Goal: Task Accomplishment & Management: Check status

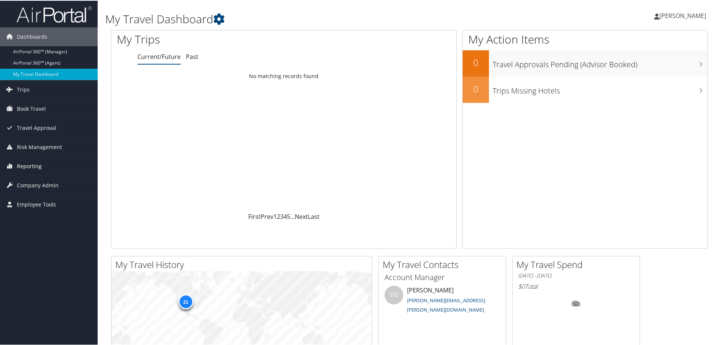
click at [26, 168] on span "Reporting" at bounding box center [29, 165] width 25 height 19
click at [36, 182] on link "Unused Tickets" at bounding box center [49, 180] width 98 height 11
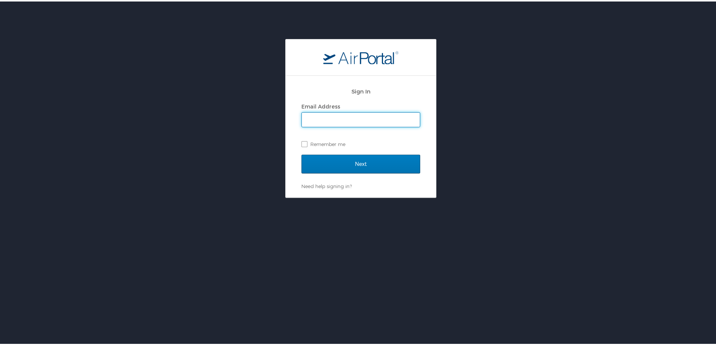
click at [322, 120] on input "Email Address" at bounding box center [361, 118] width 118 height 14
type input "chris.wasielewski@cbtravel.com"
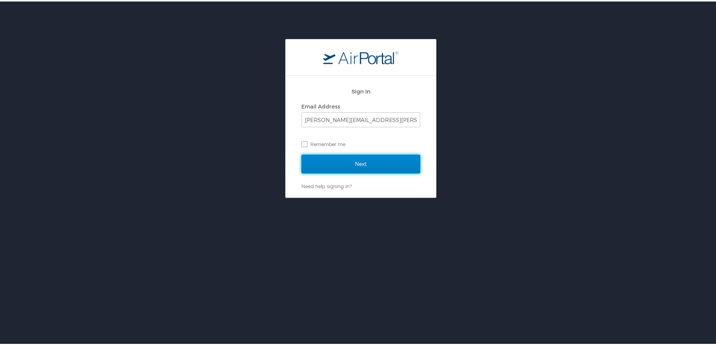
click at [348, 160] on input "Next" at bounding box center [360, 162] width 119 height 19
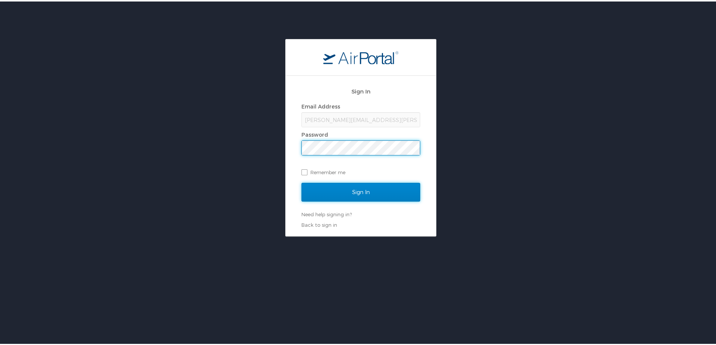
click at [349, 192] on input "Sign In" at bounding box center [360, 190] width 119 height 19
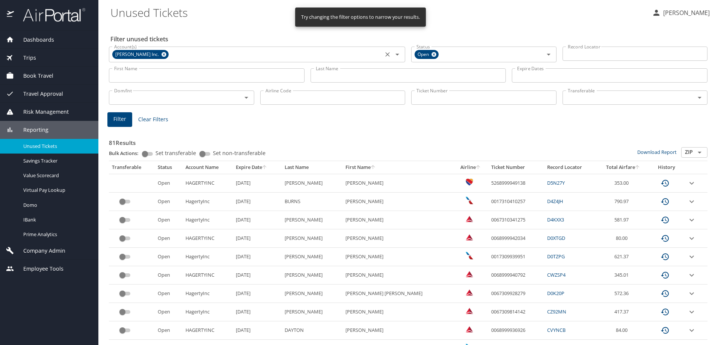
click at [161, 54] on icon at bounding box center [164, 54] width 6 height 8
click at [340, 79] on input "Last Name" at bounding box center [409, 75] width 196 height 14
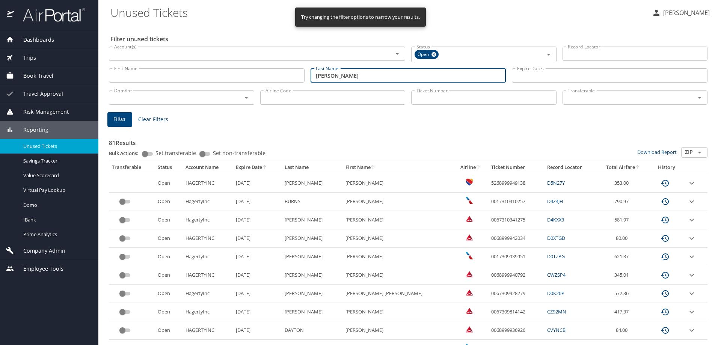
type input "garrett"
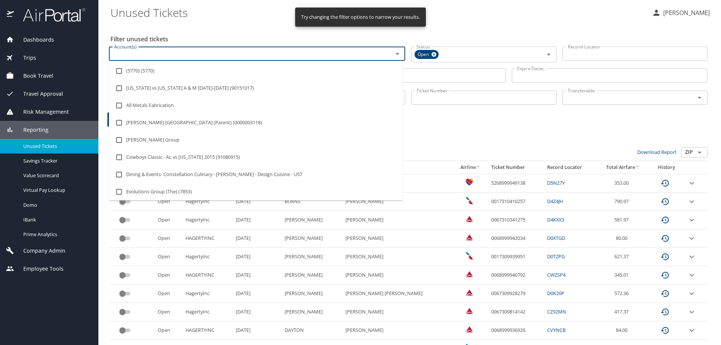
click at [248, 49] on input "Account(s)" at bounding box center [246, 54] width 270 height 10
type input "crocs"
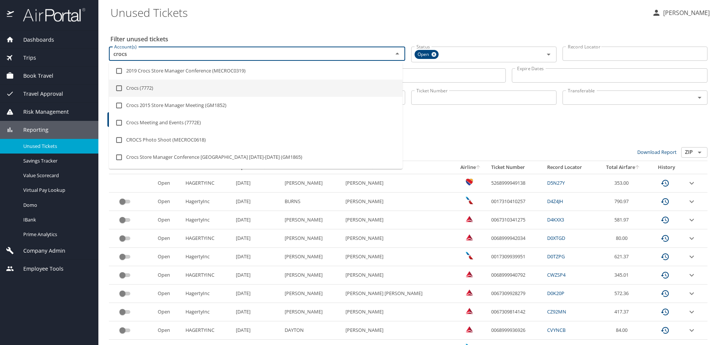
click at [118, 88] on input "checkbox" at bounding box center [119, 88] width 14 height 14
checkbox input "true"
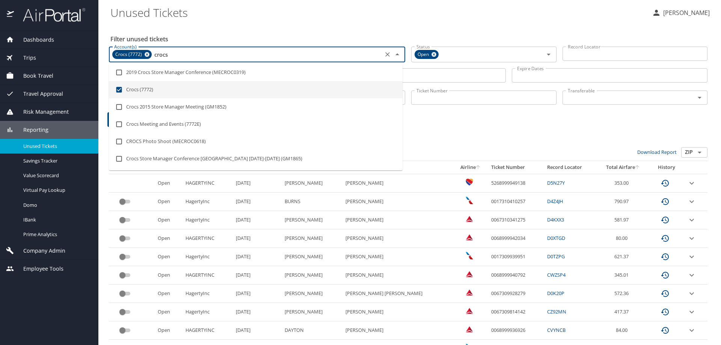
type input "crocs"
click at [254, 26] on div "Filter unused tickets Account(s) Crocs (7772) Account(s) Status Open Status Rec…" at bounding box center [409, 340] width 599 height 633
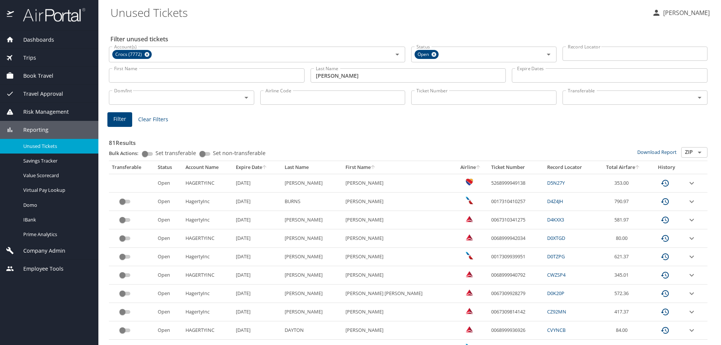
click at [127, 123] on button "Filter" at bounding box center [119, 119] width 25 height 15
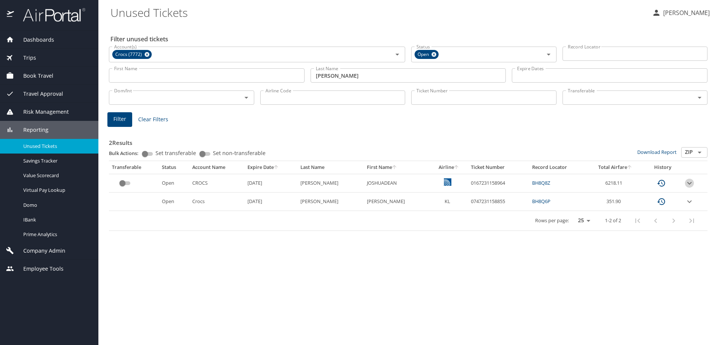
click at [687, 185] on icon "expand row" at bounding box center [689, 183] width 9 height 9
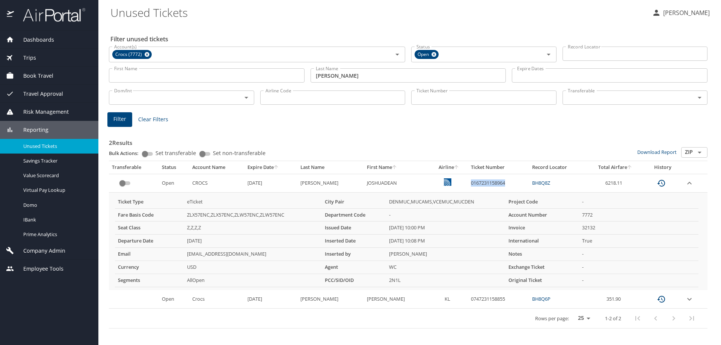
drag, startPoint x: 458, startPoint y: 183, endPoint x: 497, endPoint y: 187, distance: 39.2
click at [497, 187] on td "0167231158964" at bounding box center [498, 183] width 61 height 18
copy td "0167231158964"
click at [532, 184] on link "BH8Q8Z" at bounding box center [541, 183] width 18 height 7
